Goal: Task Accomplishment & Management: Use online tool/utility

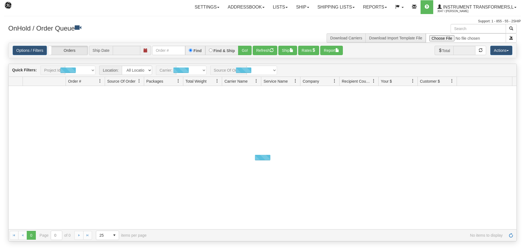
type input "[DATE]"
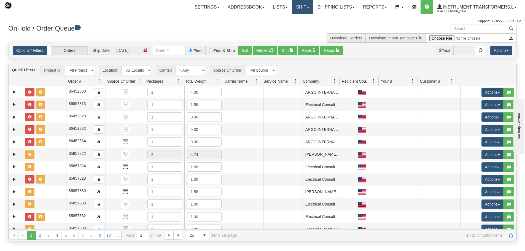
click at [307, 7] on span at bounding box center [308, 7] width 2 height 1
click at [301, 20] on link "Ship Screen" at bounding box center [288, 19] width 50 height 7
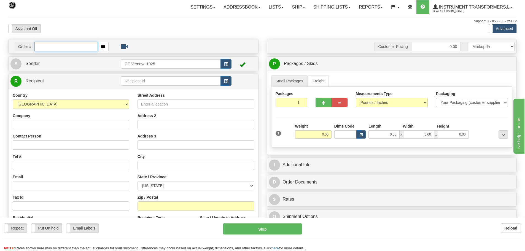
click at [40, 46] on input "text" at bounding box center [65, 46] width 63 height 9
type input "8"
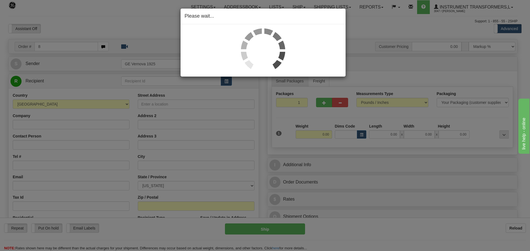
click at [93, 23] on div "Please wait..." at bounding box center [265, 125] width 530 height 251
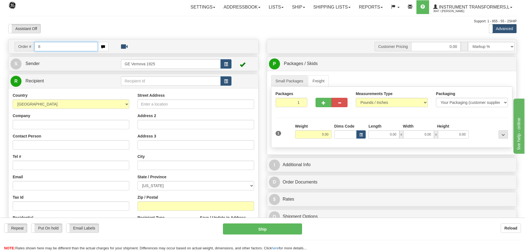
click at [44, 48] on input "8" at bounding box center [65, 46] width 63 height 9
type input "86696561"
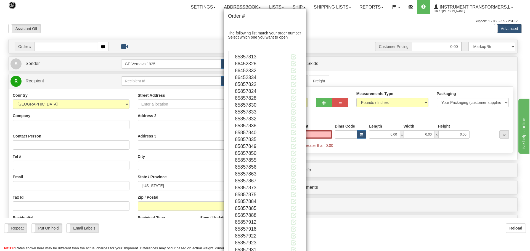
click at [41, 45] on div "Order # The following list match your order number Select which one you want to…" at bounding box center [265, 125] width 530 height 251
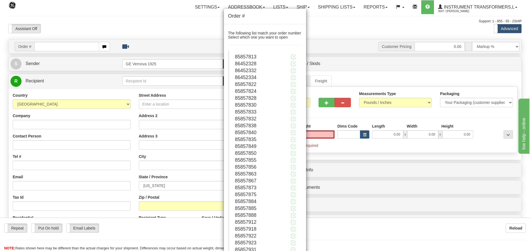
type input "0.00"
click at [330, 35] on div "Order # The following list match your order number Select which one you want to…" at bounding box center [265, 125] width 530 height 251
click at [38, 47] on div "Order # The following list match your order number Select which one you want to…" at bounding box center [265, 125] width 530 height 251
click at [39, 47] on div "Order # The following list match your order number Select which one you want to…" at bounding box center [265, 125] width 530 height 251
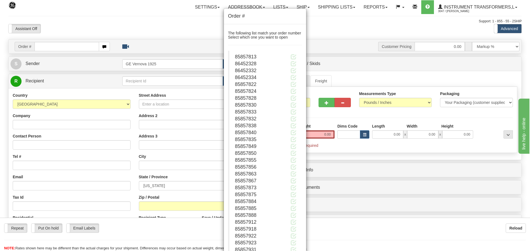
click at [39, 47] on div "Order # The following list match your order number Select which one you want to…" at bounding box center [265, 125] width 530 height 251
click at [253, 18] on h4 "Order #" at bounding box center [265, 16] width 74 height 7
click at [60, 46] on div "Order # The following list match your order number Select which one you want to…" at bounding box center [265, 125] width 530 height 251
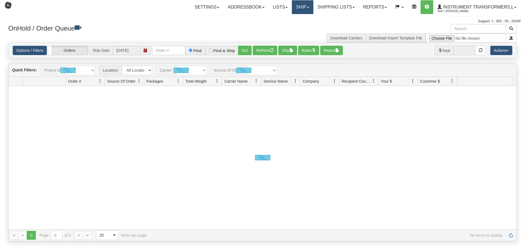
click at [308, 8] on link "Ship" at bounding box center [302, 7] width 21 height 14
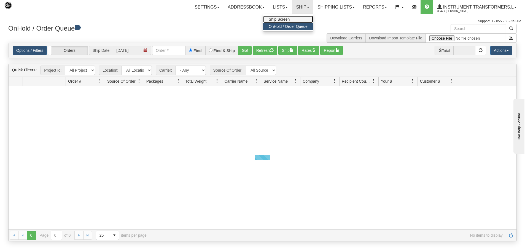
click at [293, 18] on link "Ship Screen" at bounding box center [288, 19] width 50 height 7
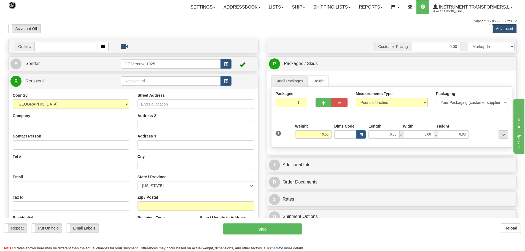
drag, startPoint x: 0, startPoint y: 0, endPoint x: 43, endPoint y: 45, distance: 62.2
click at [43, 45] on input "text" at bounding box center [65, 46] width 63 height 9
type input "86696561"
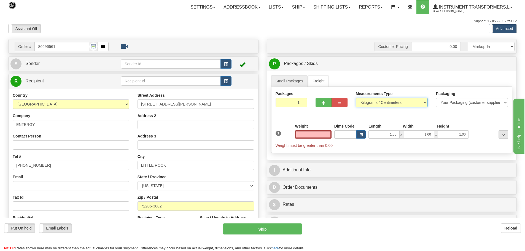
type input "0.00"
click at [425, 101] on select "Pounds / Inches Kilograms / Centimeters" at bounding box center [392, 102] width 72 height 9
select select "0"
click at [356, 98] on select "Pounds / Inches Kilograms / Centimeters" at bounding box center [392, 102] width 72 height 9
click at [329, 133] on input "0.00" at bounding box center [313, 134] width 36 height 8
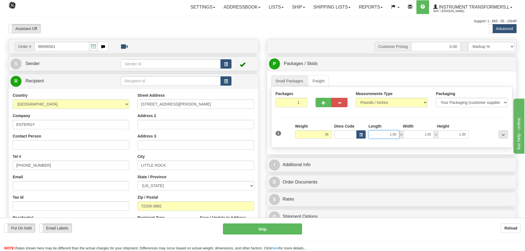
type input "36.00"
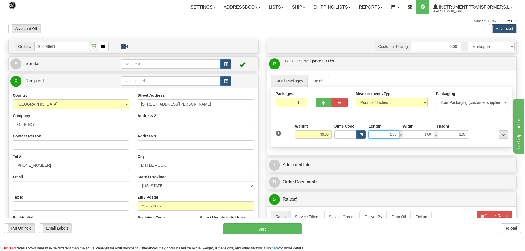
click at [396, 134] on input "1.00" at bounding box center [384, 134] width 31 height 8
type input "1"
type input "14.00"
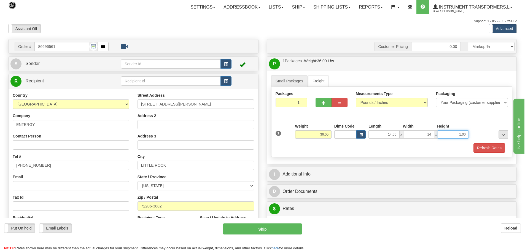
type input "14.00"
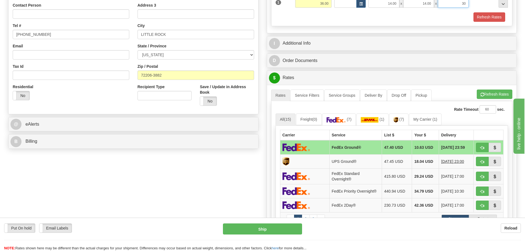
scroll to position [221, 0]
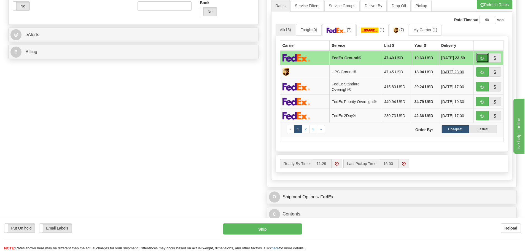
type input "30.00"
click at [482, 57] on span "button" at bounding box center [483, 59] width 4 height 4
type input "92"
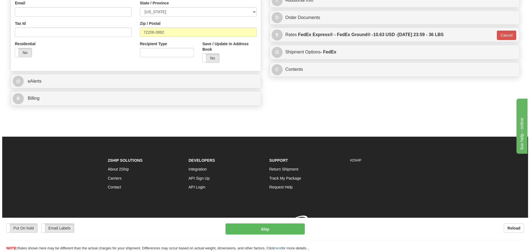
scroll to position [182, 0]
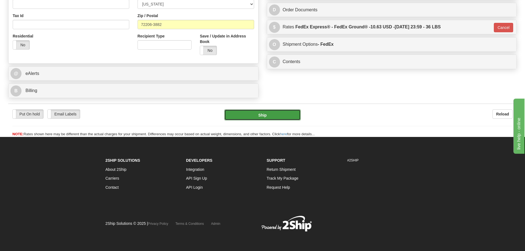
click at [257, 111] on button "Ship" at bounding box center [263, 115] width 76 height 11
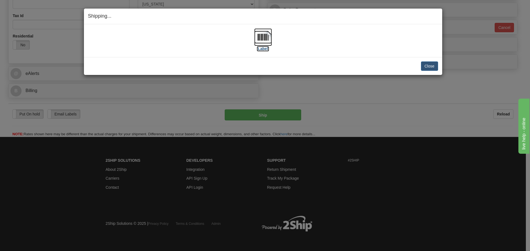
click at [259, 36] on img at bounding box center [263, 37] width 18 height 18
click at [432, 67] on button "Close" at bounding box center [429, 66] width 17 height 9
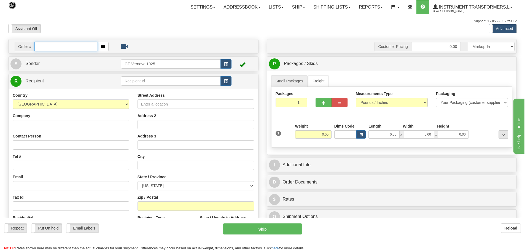
click at [42, 45] on input "text" at bounding box center [65, 46] width 63 height 9
type input "86696571"
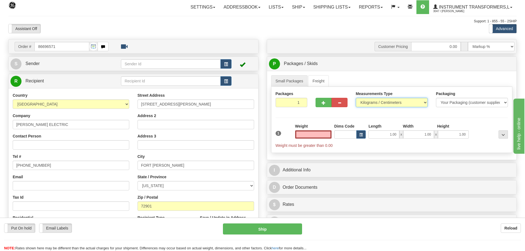
type input "0.00"
click at [425, 102] on select "Pounds / Inches Kilograms / Centimeters" at bounding box center [392, 102] width 72 height 9
select select "0"
click at [356, 98] on select "Pounds / Inches Kilograms / Centimeters" at bounding box center [392, 102] width 72 height 9
click at [330, 136] on input "0.00" at bounding box center [313, 134] width 36 height 8
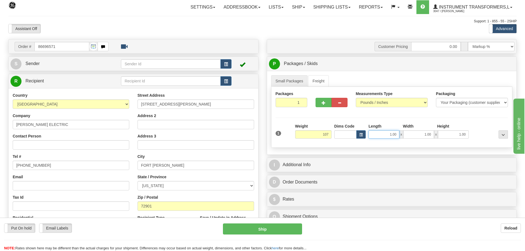
type input "107.00"
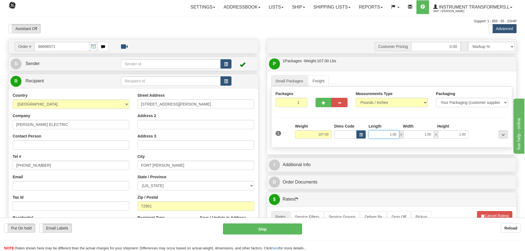
click at [399, 132] on input "1.00" at bounding box center [384, 134] width 31 height 8
type input "1"
type input "34.00"
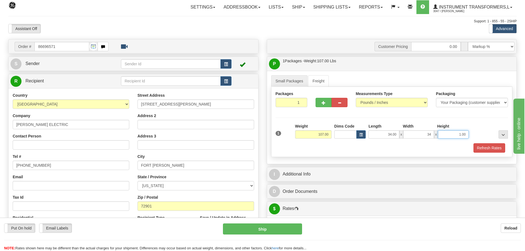
type input "34.00"
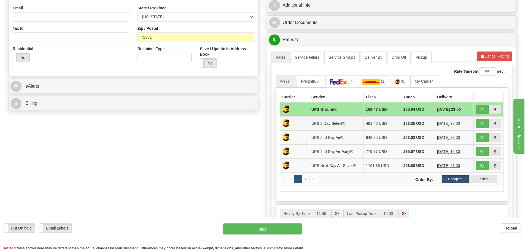
scroll to position [193, 0]
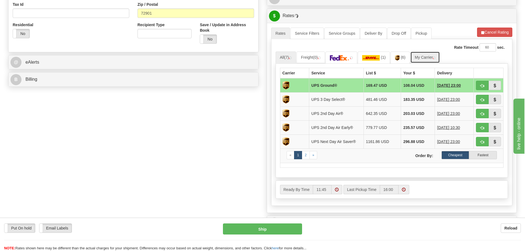
type input "27.00"
click at [424, 59] on link "My Carrier" at bounding box center [426, 58] width 30 height 12
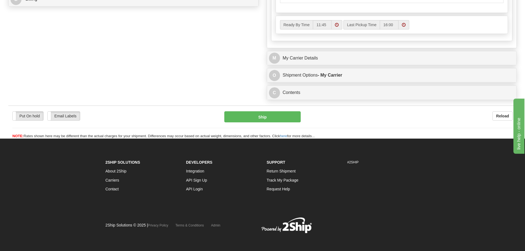
scroll to position [275, 0]
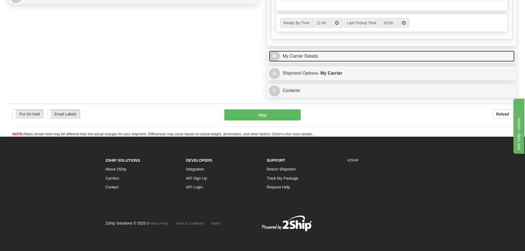
click at [317, 57] on link "M My Carrier Details" at bounding box center [392, 56] width 246 height 11
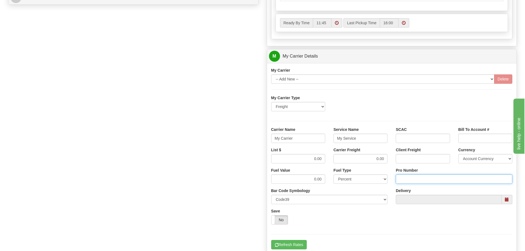
click at [411, 180] on input "Pro Number" at bounding box center [454, 179] width 117 height 9
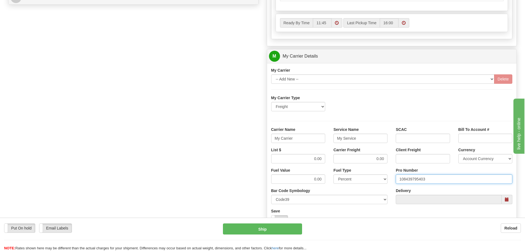
type input "108439795403"
click button "Delete" at bounding box center [0, 0] width 0 height 0
click at [296, 138] on input "My Carrier" at bounding box center [298, 138] width 54 height 9
type input "M"
type input "SAIA"
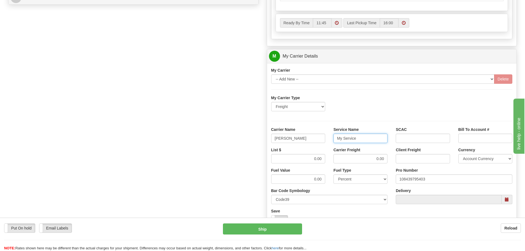
click at [367, 140] on input "My Service" at bounding box center [361, 138] width 54 height 9
type input "M"
type input "LTL"
click at [323, 160] on input "0.00" at bounding box center [298, 158] width 54 height 9
type input "0"
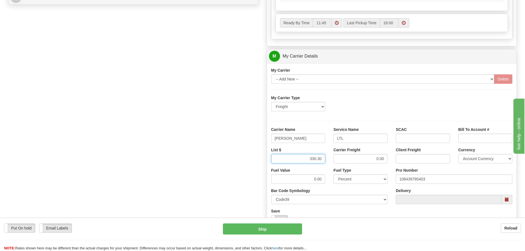
type input "330.30"
click at [385, 158] on input "0.00" at bounding box center [361, 158] width 54 height 9
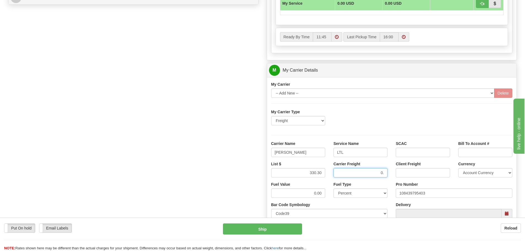
type input "0"
type input "330.30"
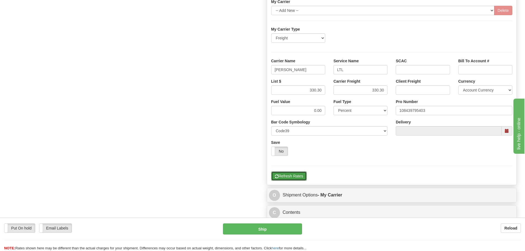
click at [296, 178] on button "Refresh Rates" at bounding box center [289, 176] width 36 height 9
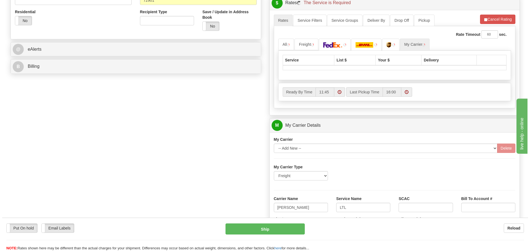
scroll to position [178, 0]
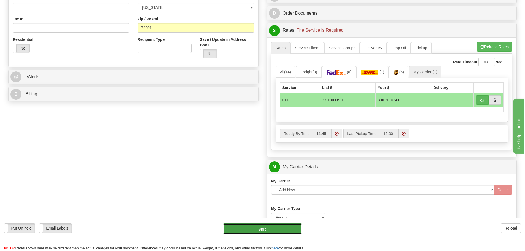
click at [261, 233] on button "Ship" at bounding box center [262, 229] width 79 height 11
type input "00"
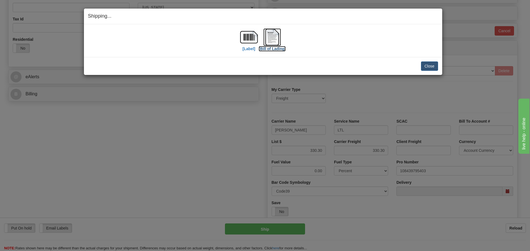
click at [276, 42] on img at bounding box center [272, 37] width 18 height 18
click at [429, 67] on button "Close" at bounding box center [429, 66] width 17 height 9
